Goal: Task Accomplishment & Management: Use online tool/utility

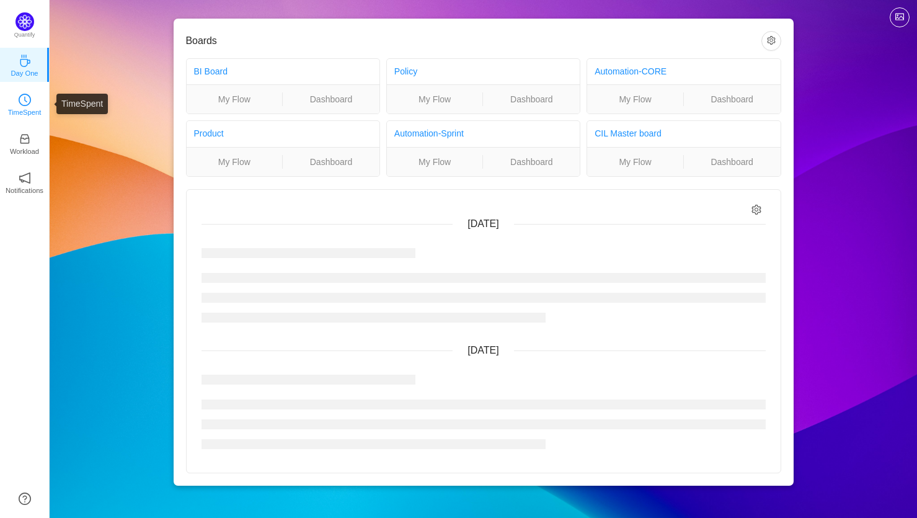
click at [26, 107] on p "TimeSpent" at bounding box center [24, 112] width 33 height 11
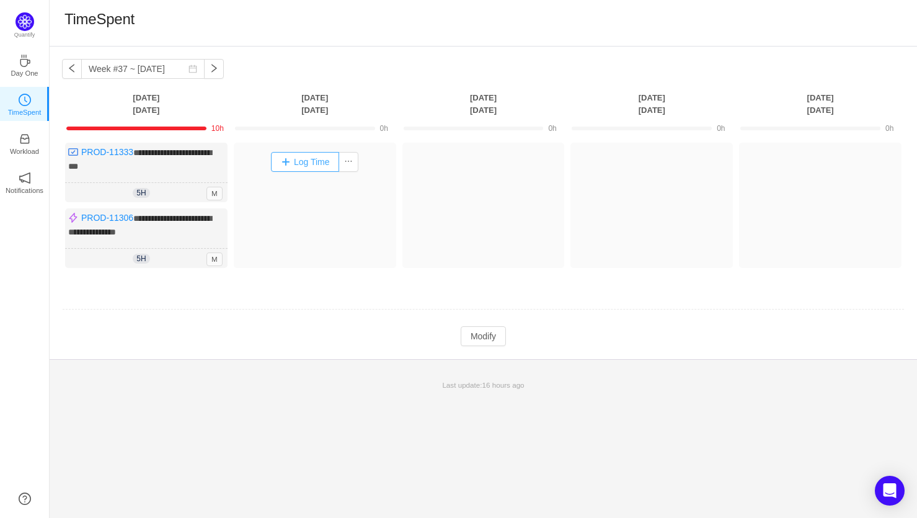
click at [299, 164] on button "Log Time" at bounding box center [305, 162] width 69 height 20
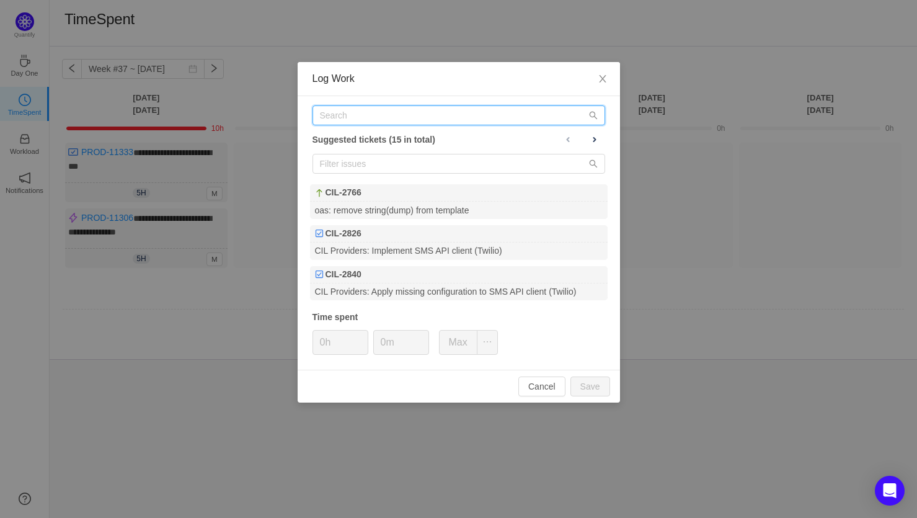
click at [399, 117] on input "text" at bounding box center [458, 115] width 293 height 20
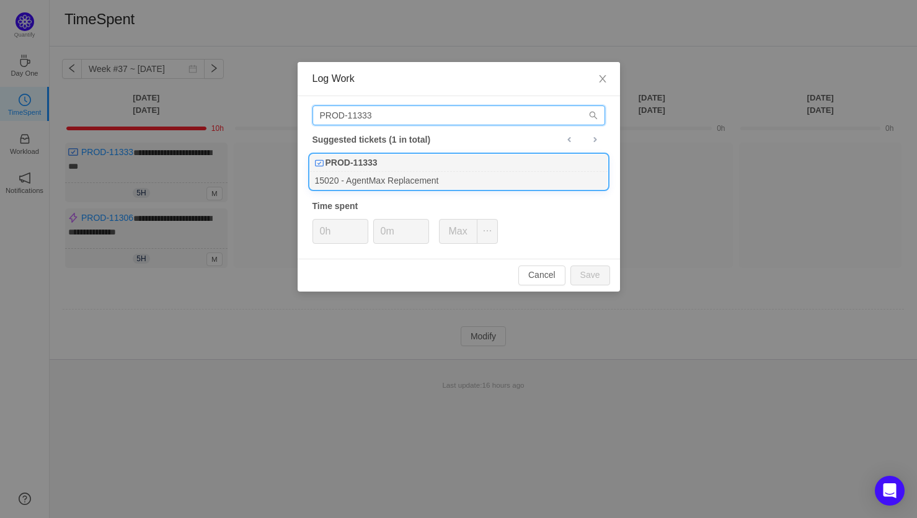
type input "PROD-11333"
click at [391, 177] on div "15020 - AgentMax Replacement" at bounding box center [459, 180] width 298 height 17
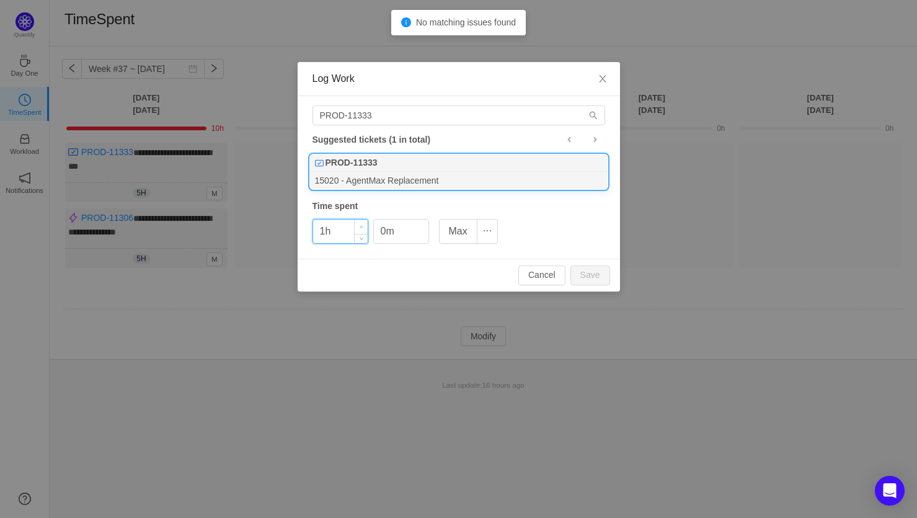
click at [361, 225] on icon "icon: up" at bounding box center [361, 227] width 4 height 4
click at [592, 268] on button "Save" at bounding box center [590, 275] width 40 height 20
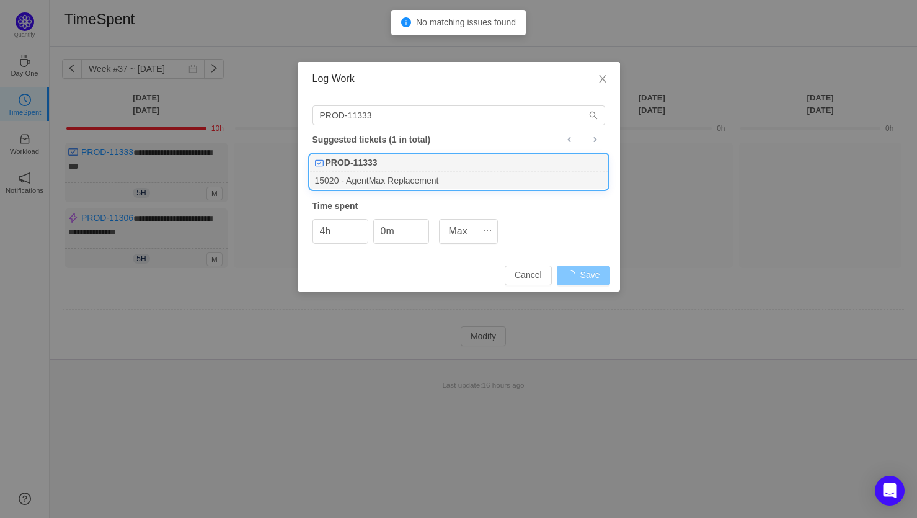
type input "0h"
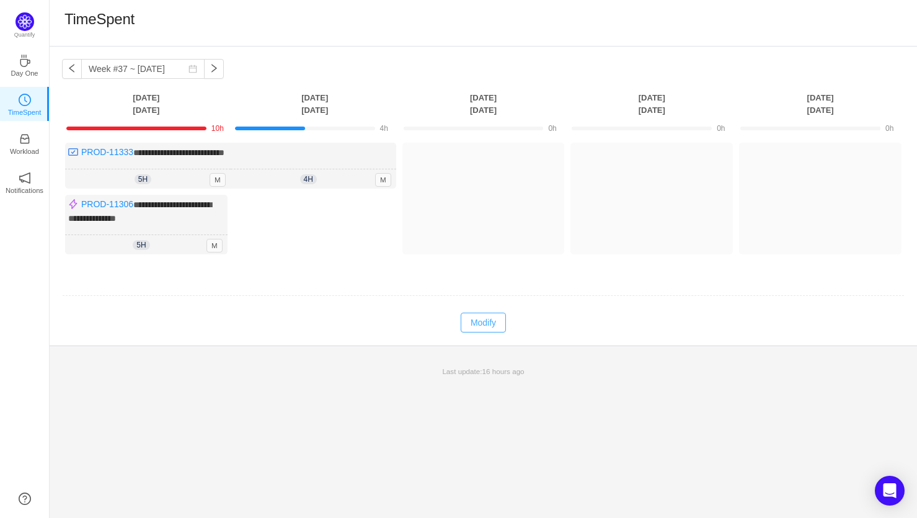
drag, startPoint x: 489, startPoint y: 320, endPoint x: 482, endPoint y: 315, distance: 8.6
click at [490, 320] on button "Modify" at bounding box center [483, 322] width 45 height 20
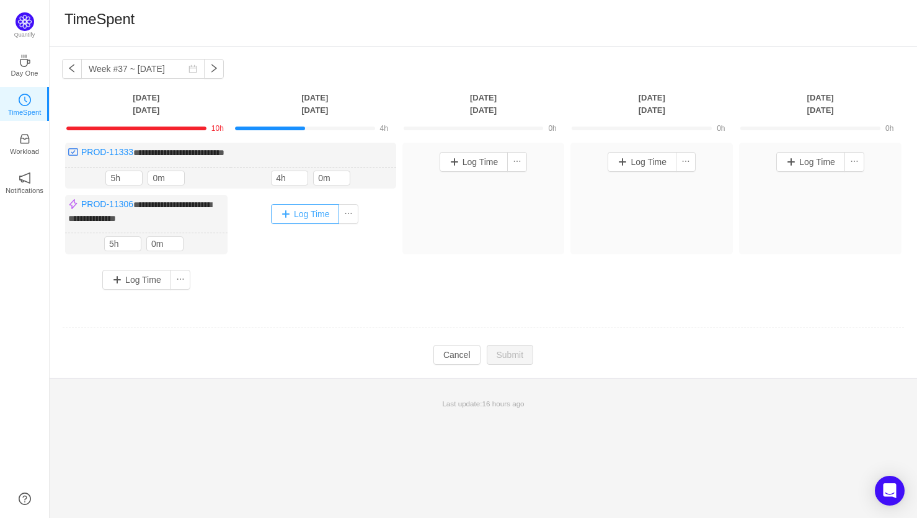
click at [308, 215] on button "Log Time" at bounding box center [305, 214] width 69 height 20
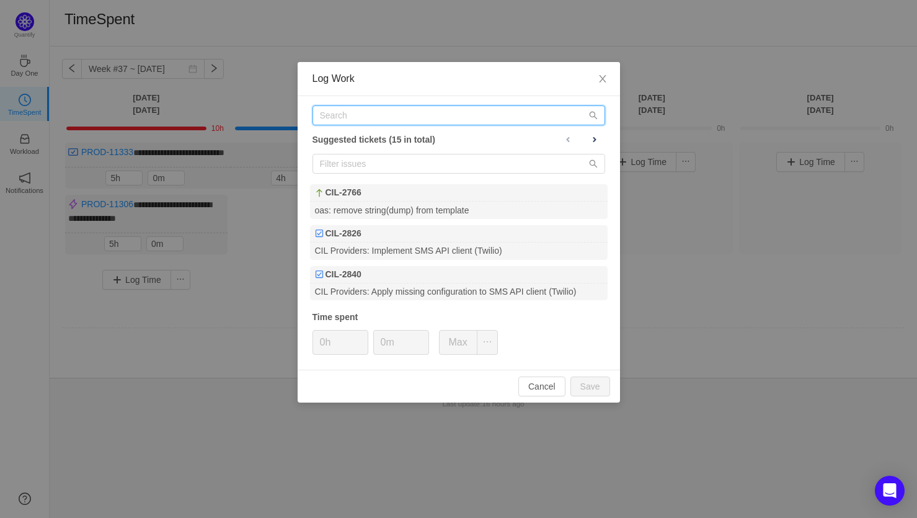
click at [381, 118] on input "text" at bounding box center [458, 115] width 293 height 20
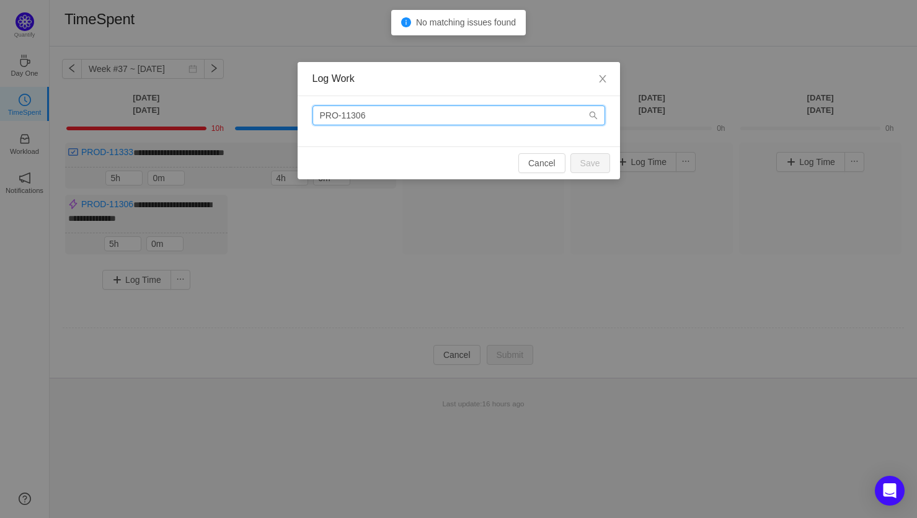
click at [334, 113] on input "PRO-11306" at bounding box center [458, 115] width 293 height 20
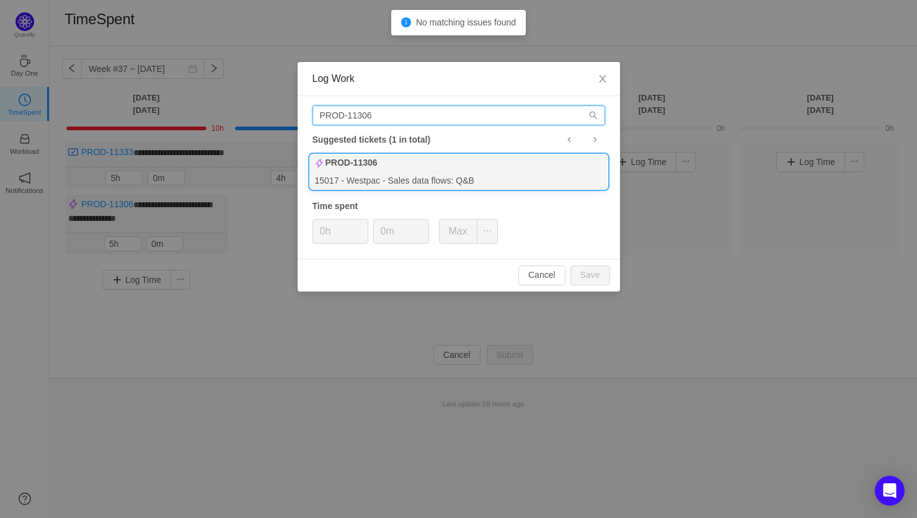
type input "PROD-11306"
click at [409, 178] on div "15017 - Westpac - Sales data flows: Q&B" at bounding box center [459, 180] width 298 height 17
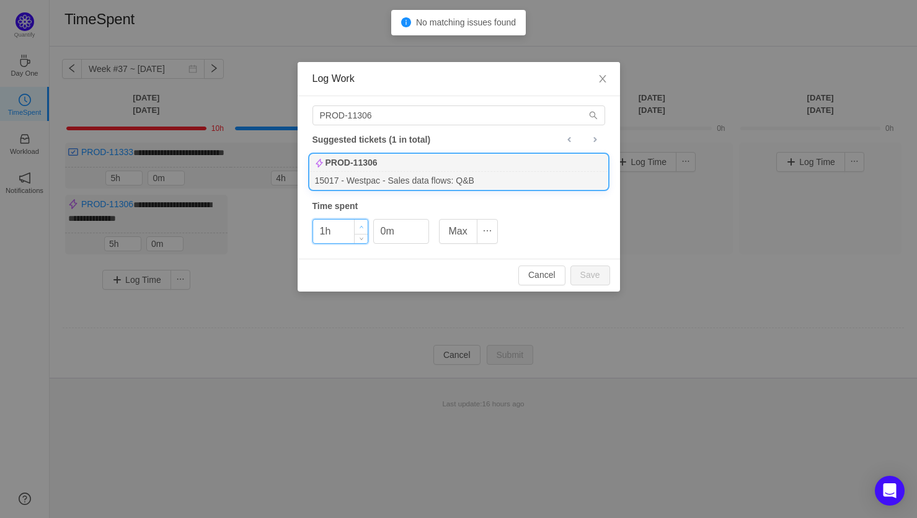
click at [361, 226] on icon "icon: up" at bounding box center [361, 227] width 4 height 4
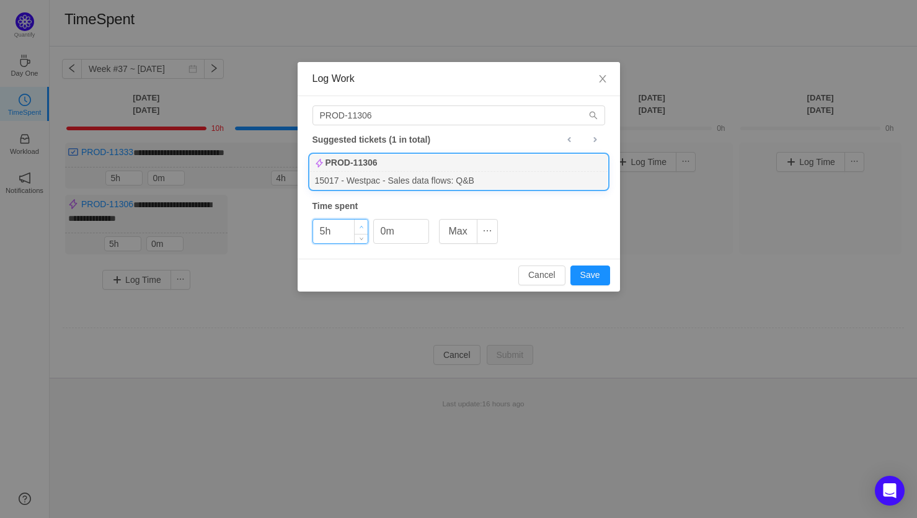
click at [361, 226] on icon "icon: up" at bounding box center [361, 227] width 4 height 4
drag, startPoint x: 363, startPoint y: 222, endPoint x: 371, endPoint y: 222, distance: 8.1
click at [363, 222] on span "Increase Value" at bounding box center [361, 225] width 13 height 12
click at [592, 277] on button "Save" at bounding box center [590, 275] width 40 height 20
type input "0h"
